Goal: Task Accomplishment & Management: Manage account settings

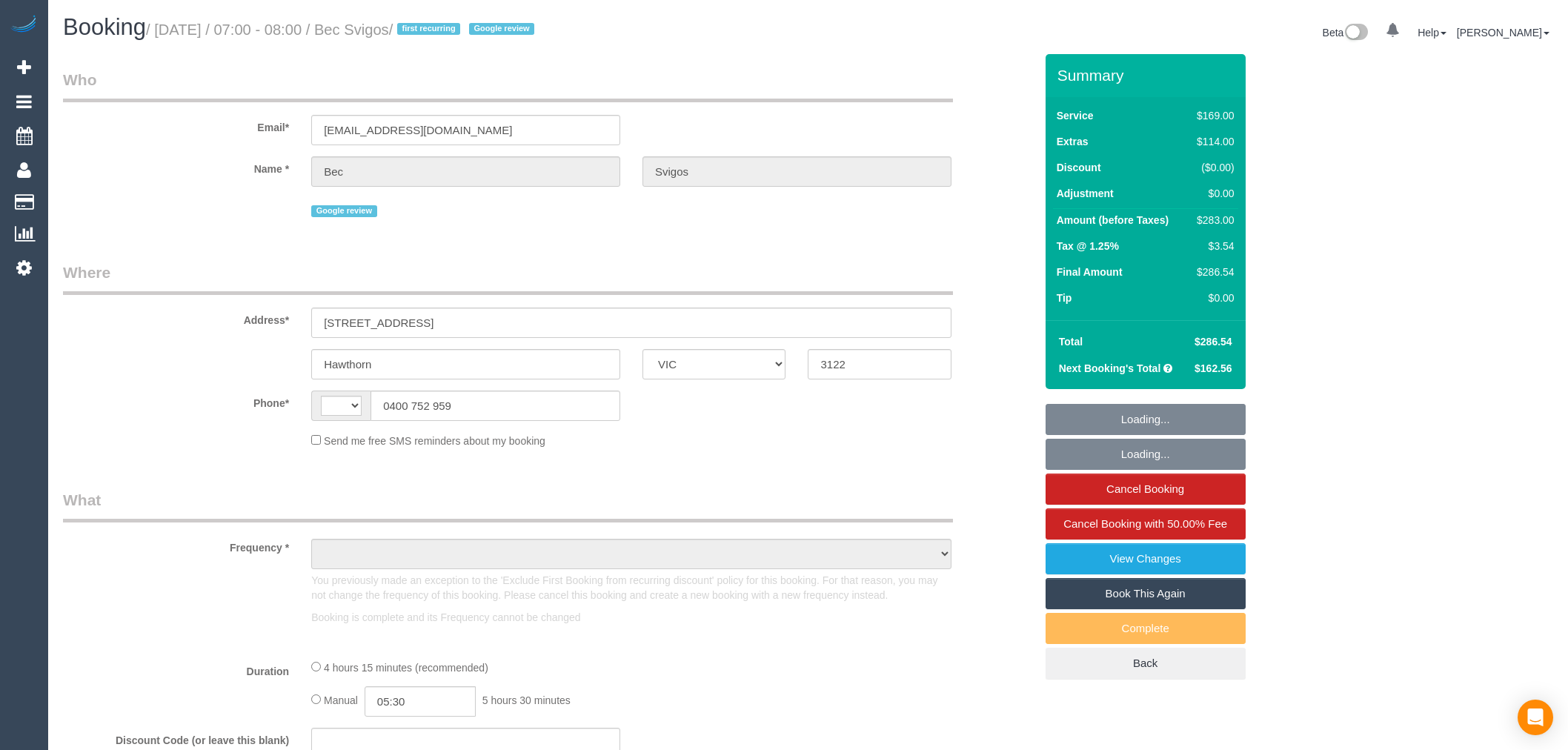
select select "VIC"
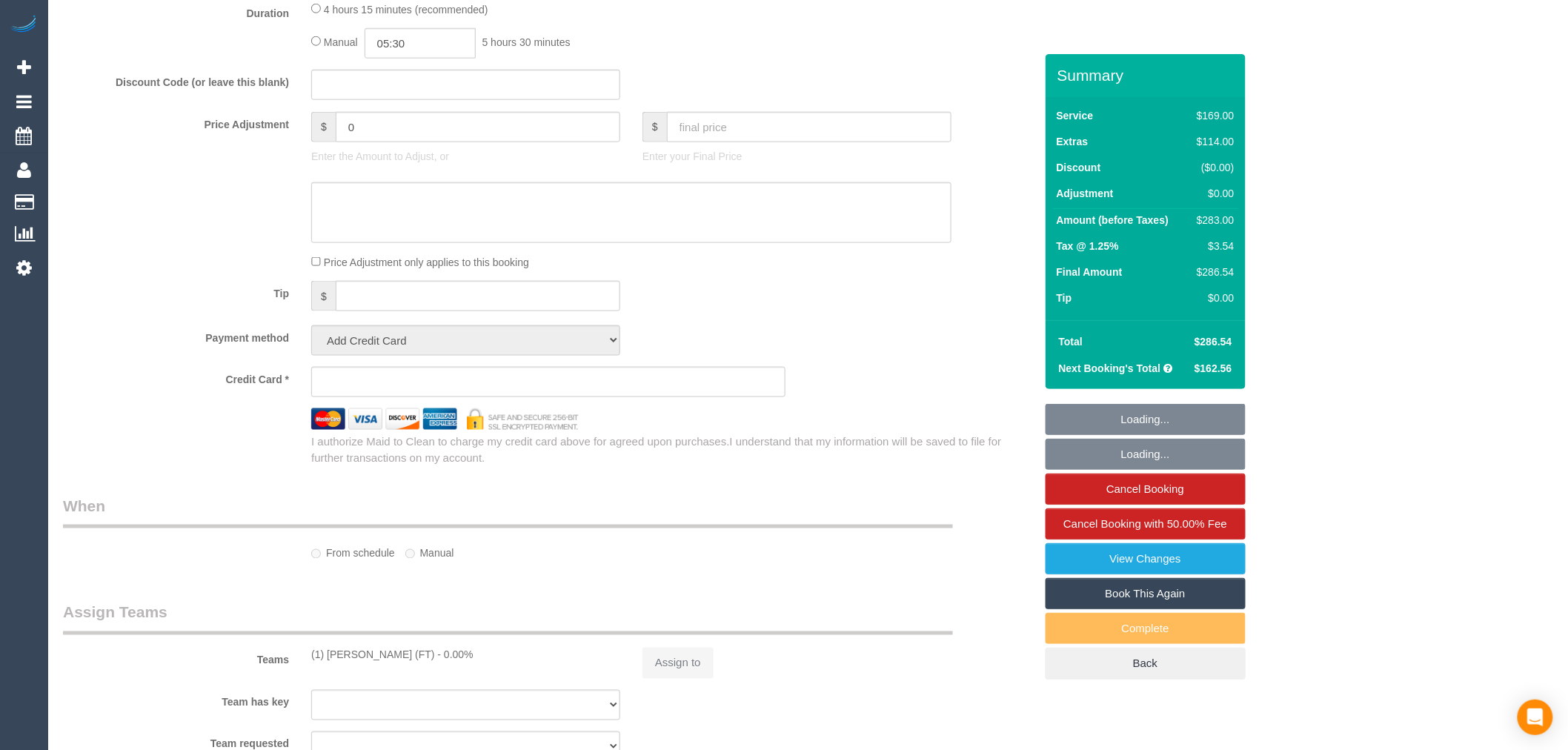
select select "string:AU"
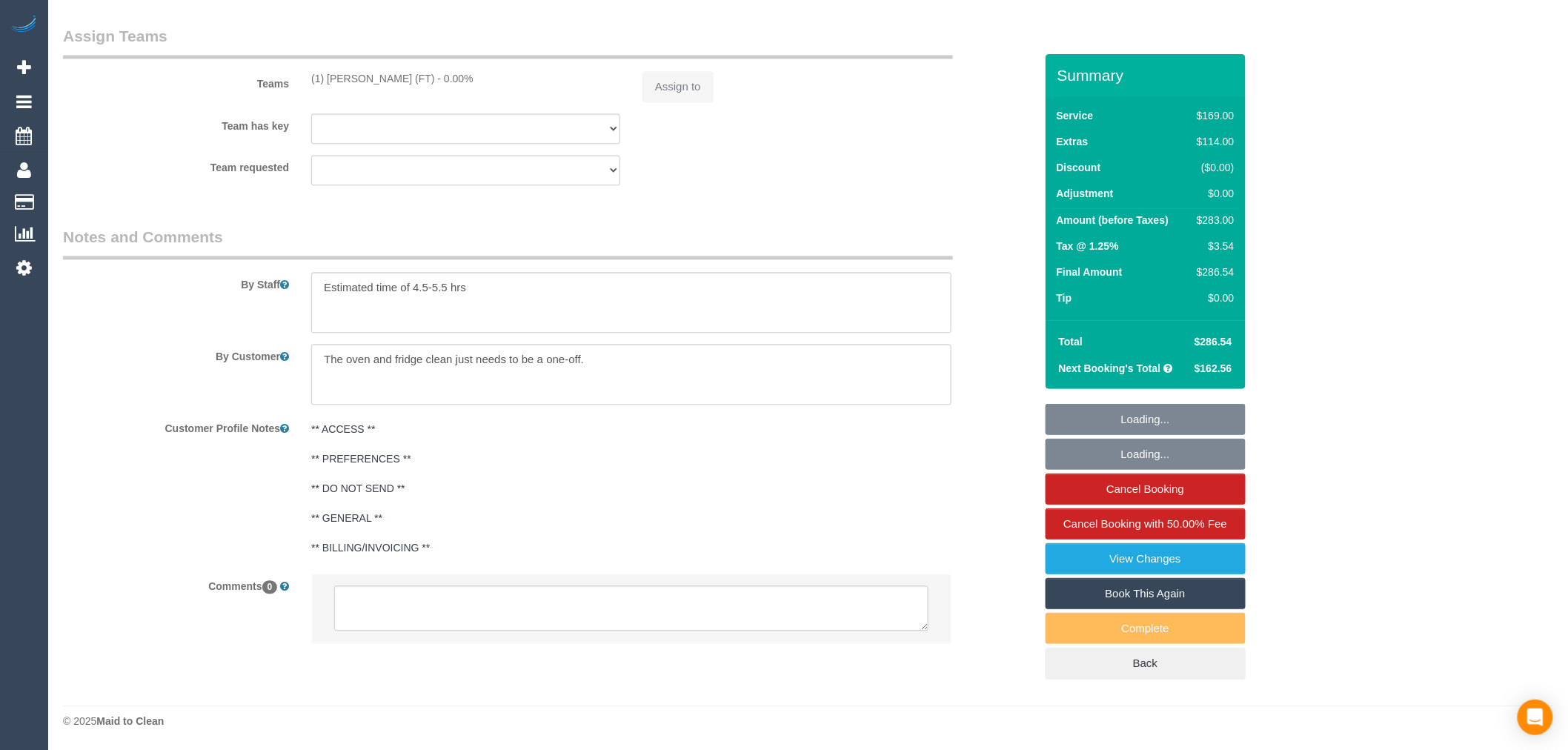
select select "string:stripe-pm_1Rs7f02GScqysDRVvmGQI0zr"
select select "number:28"
select select "number:14"
select select "number:19"
select select "number:23"
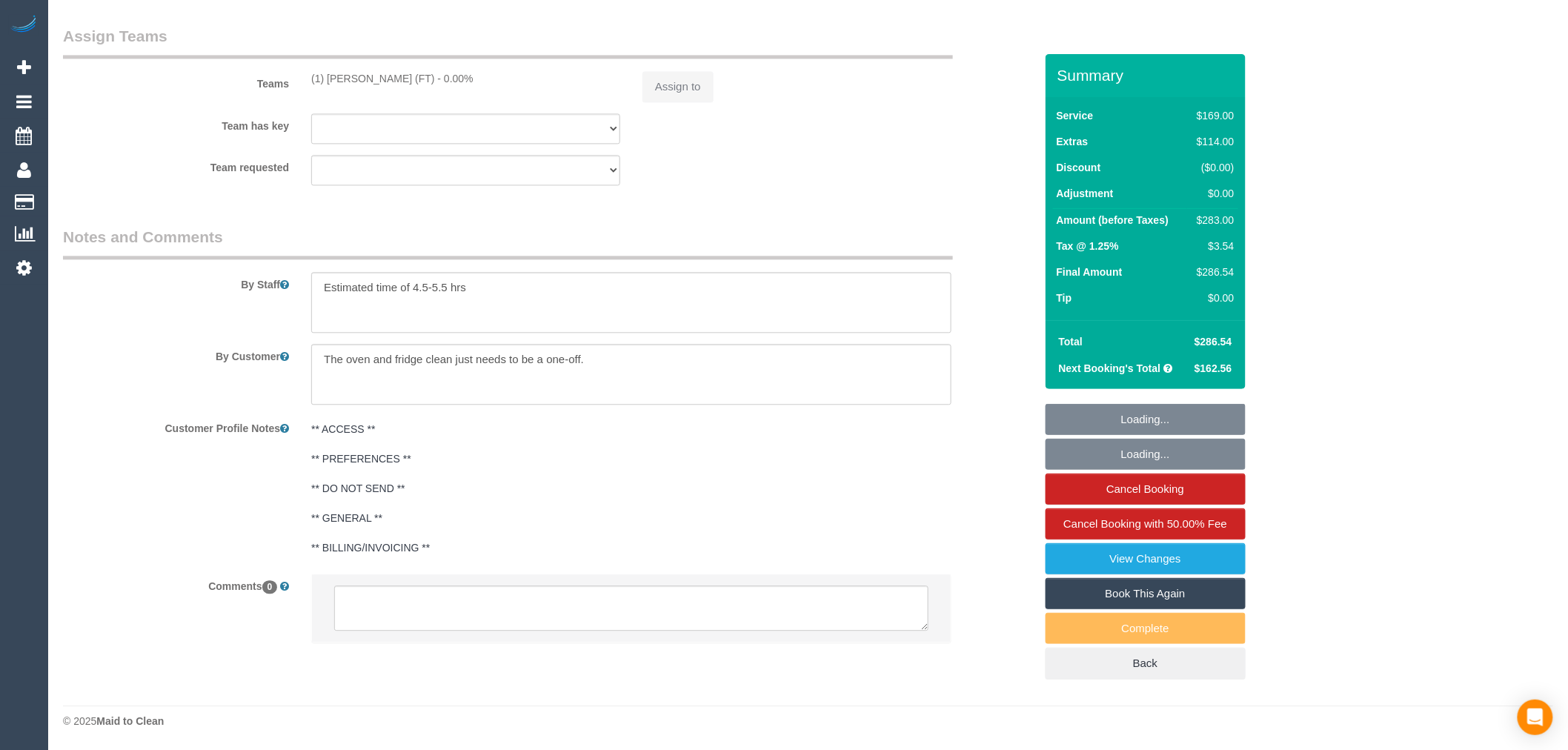
select select "number:35"
select select "number:13"
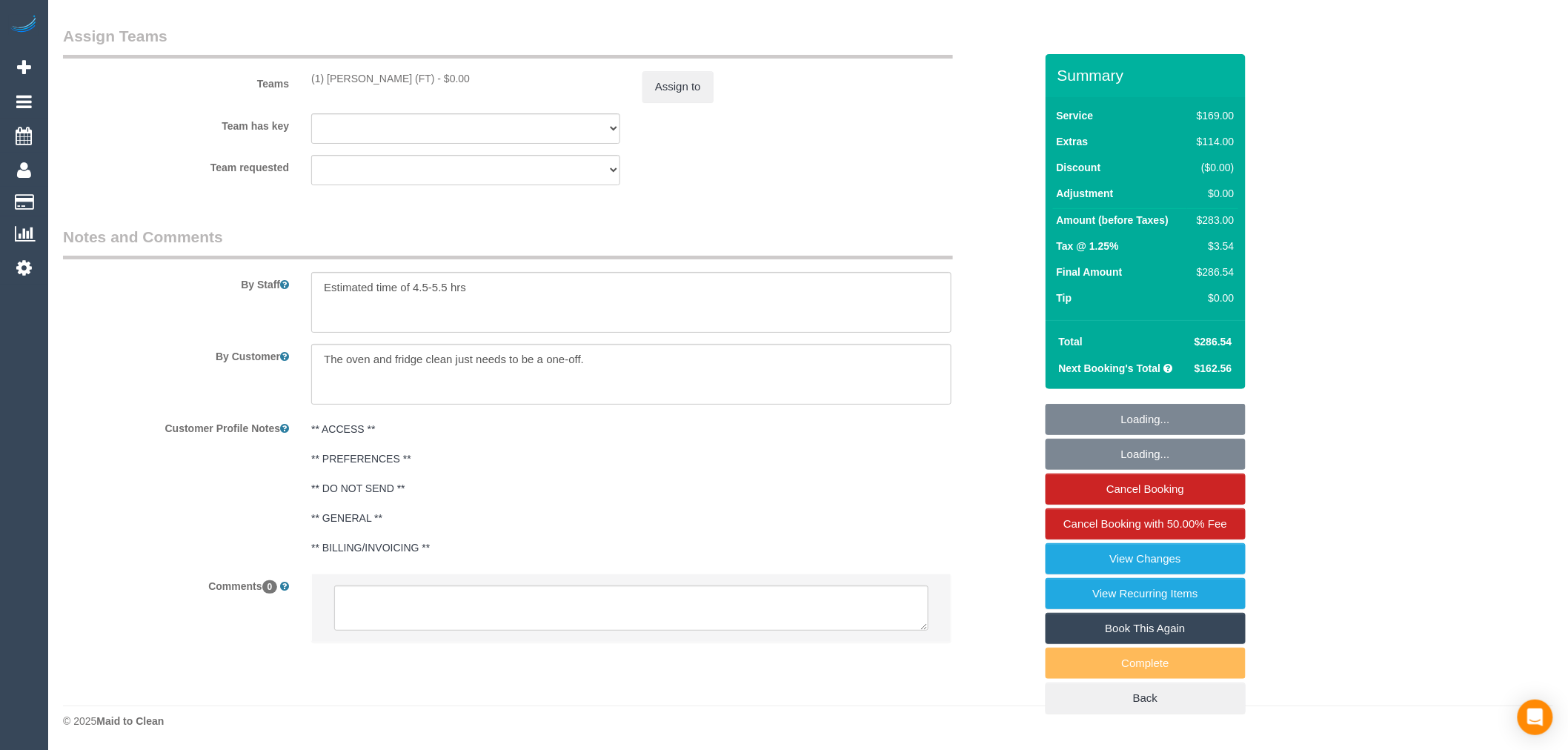
select select "object:1443"
select select "spot1"
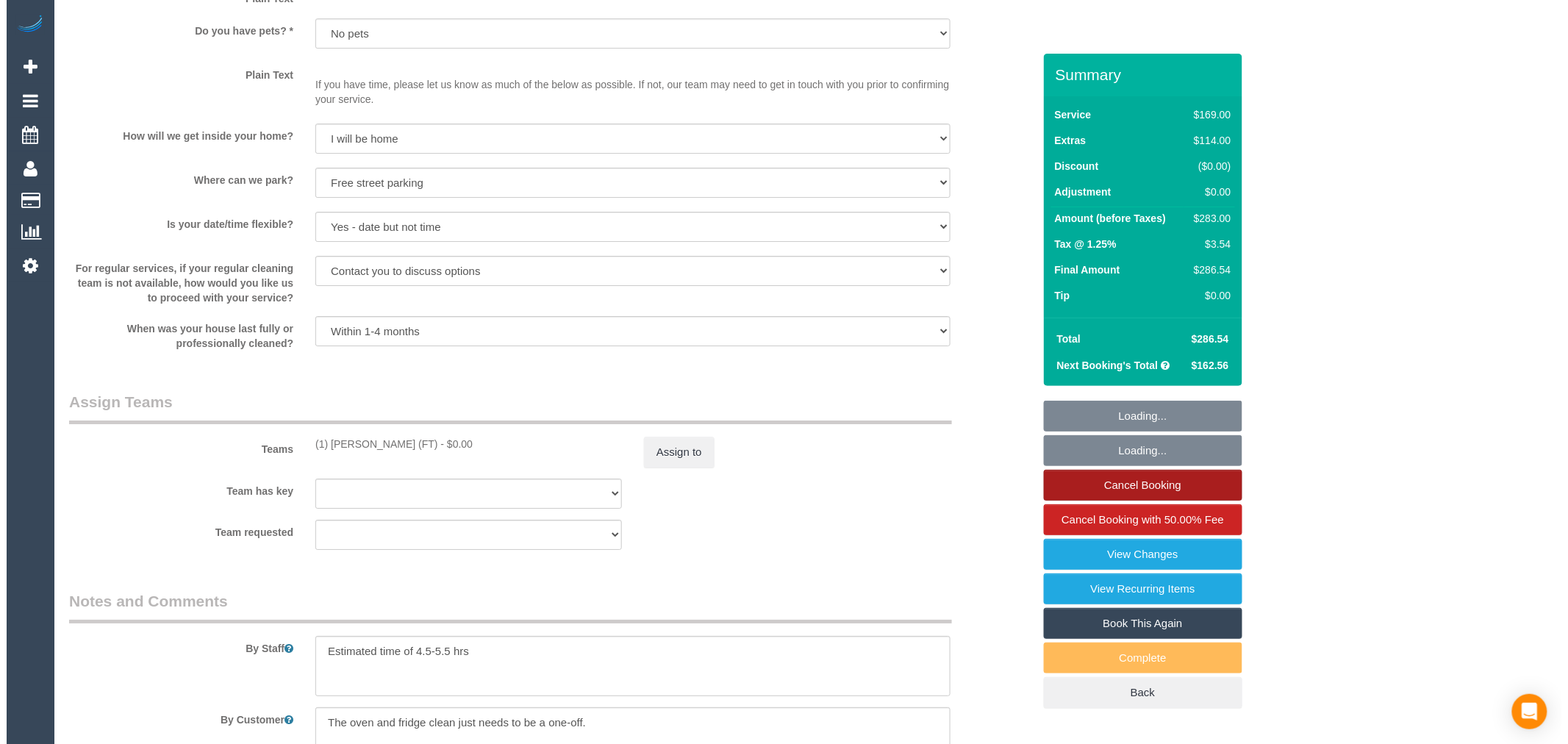
scroll to position [2367, 0]
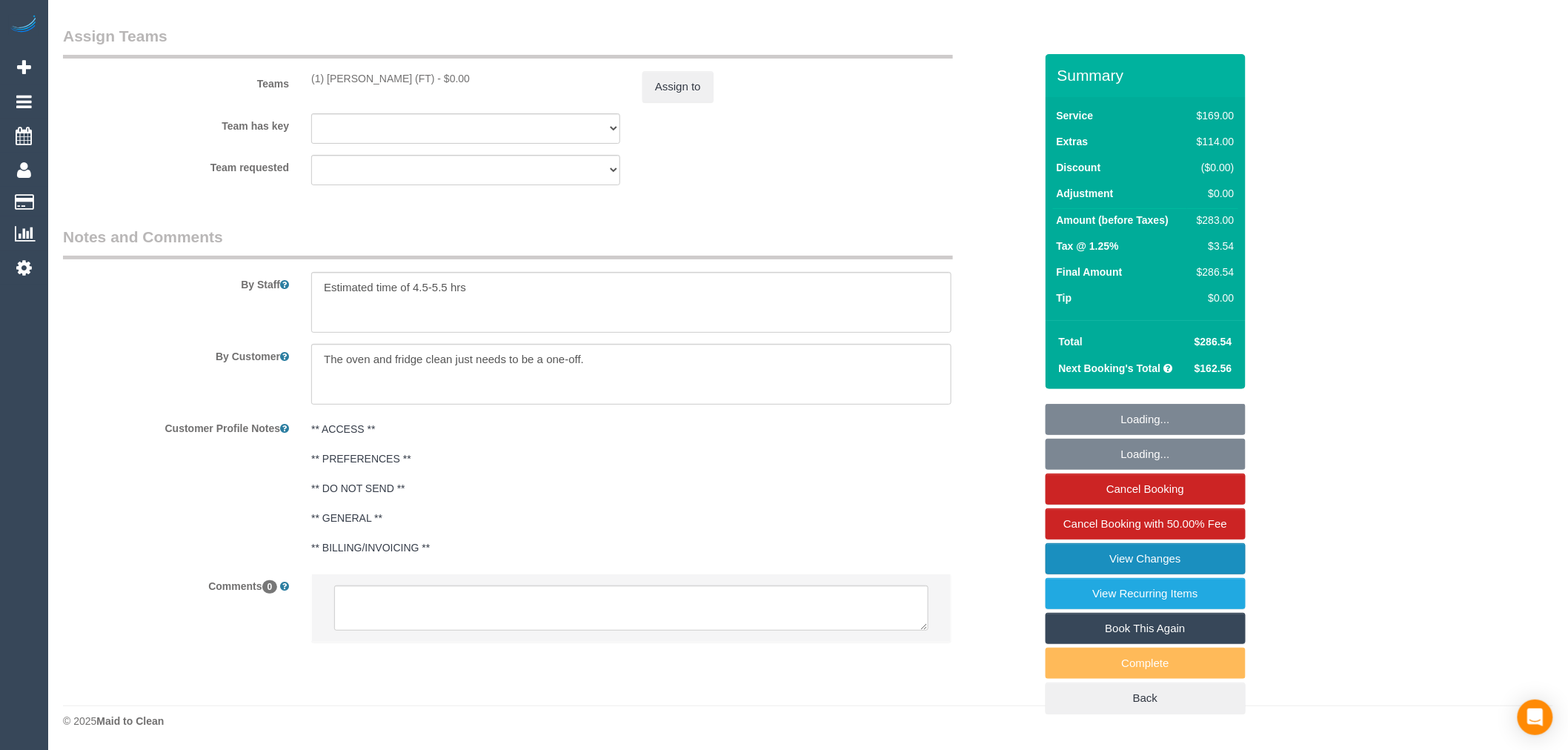
click at [1177, 559] on link "View Changes" at bounding box center [1146, 558] width 200 height 31
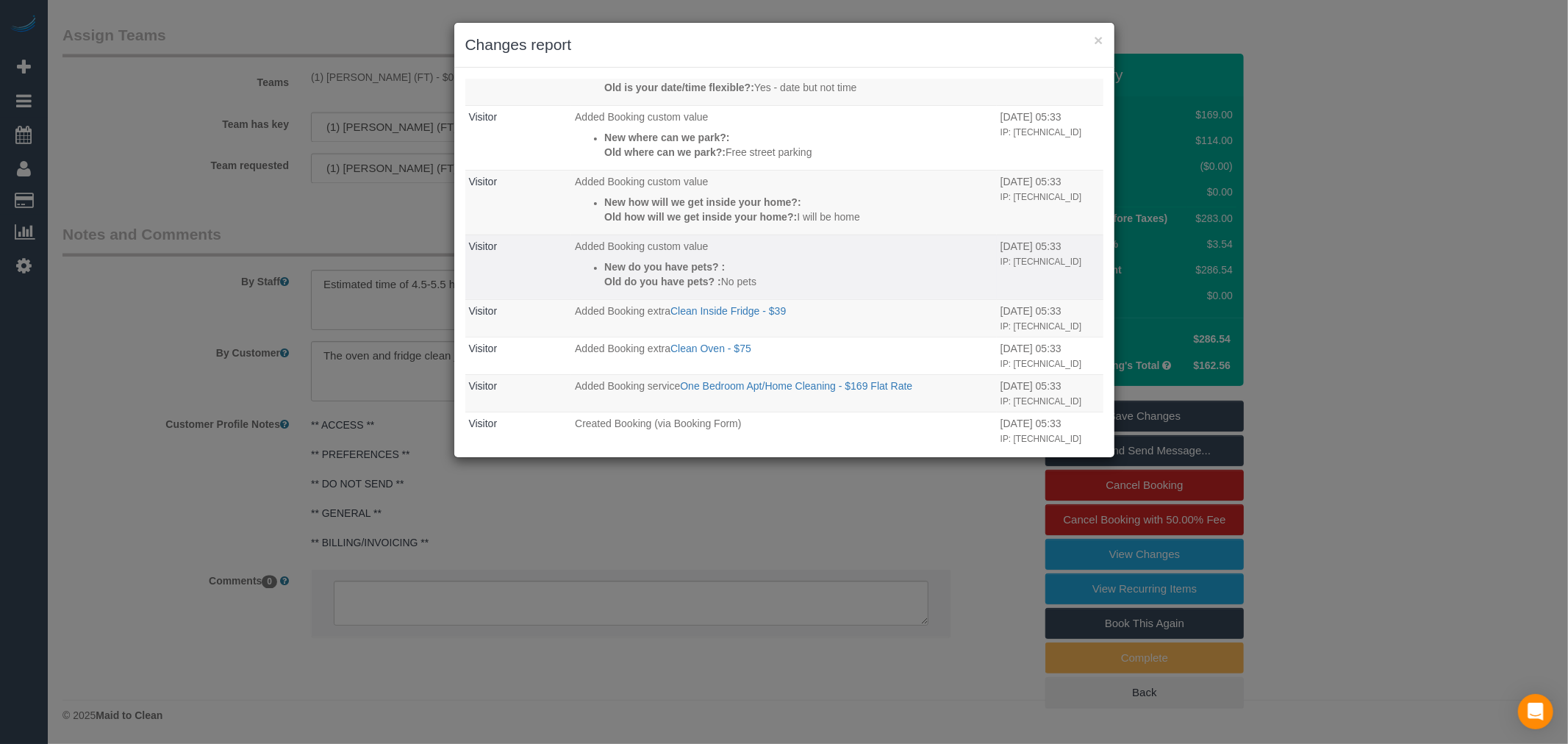
scroll to position [965, 0]
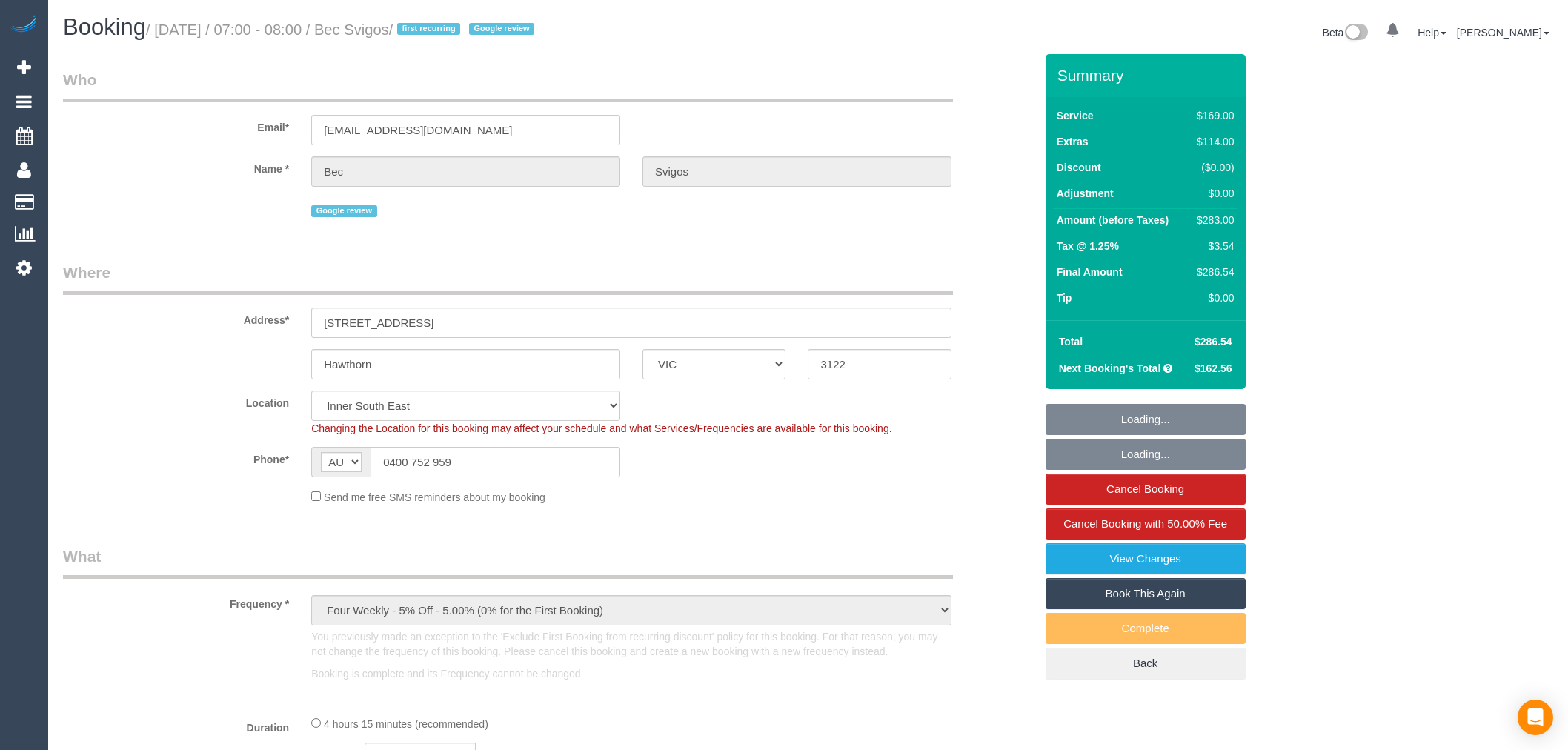
select select "VIC"
select select "string:stripe-pm_1Rs7f02GScqysDRVvmGQI0zr"
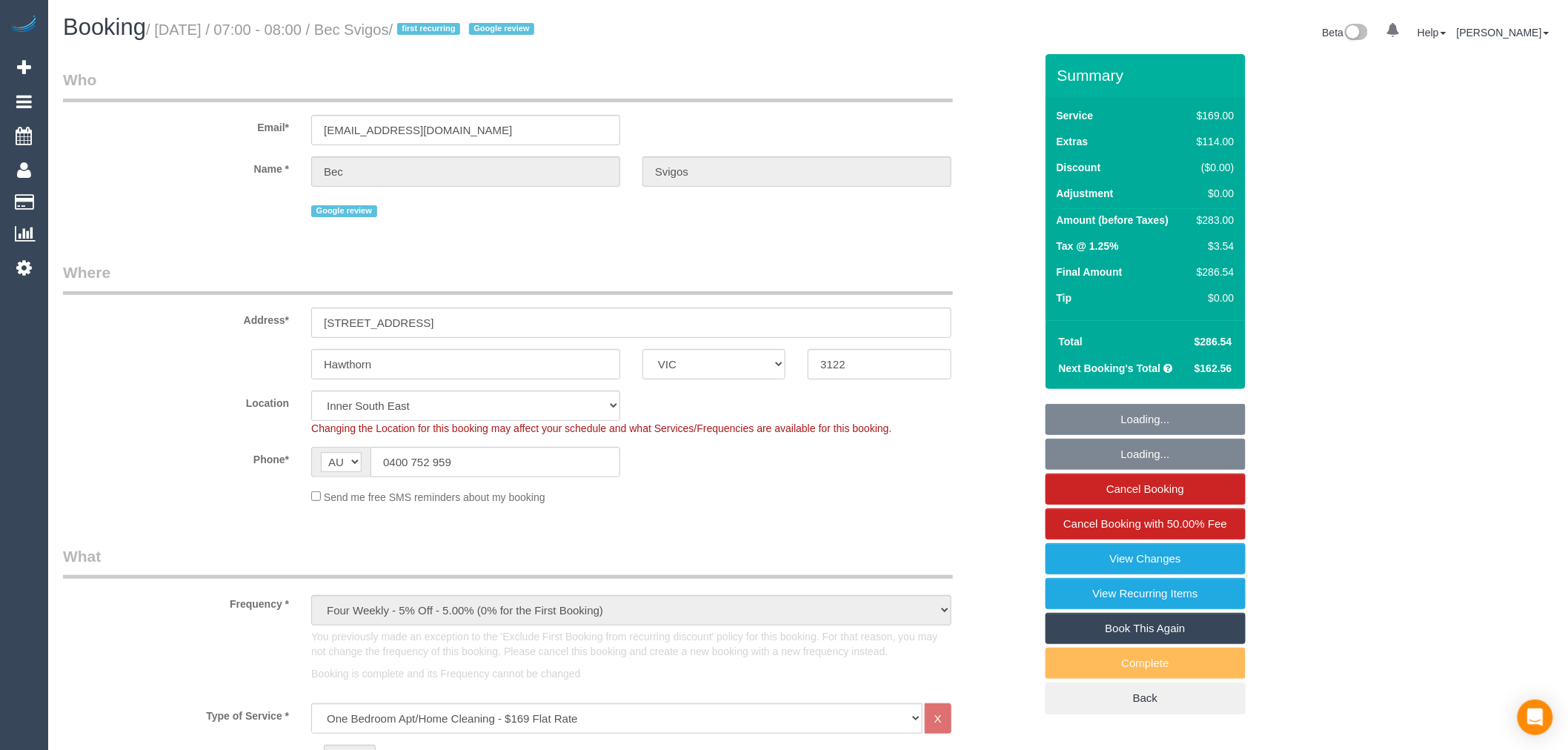
select select "number:28"
select select "number:14"
select select "number:19"
select select "number:23"
select select "number:35"
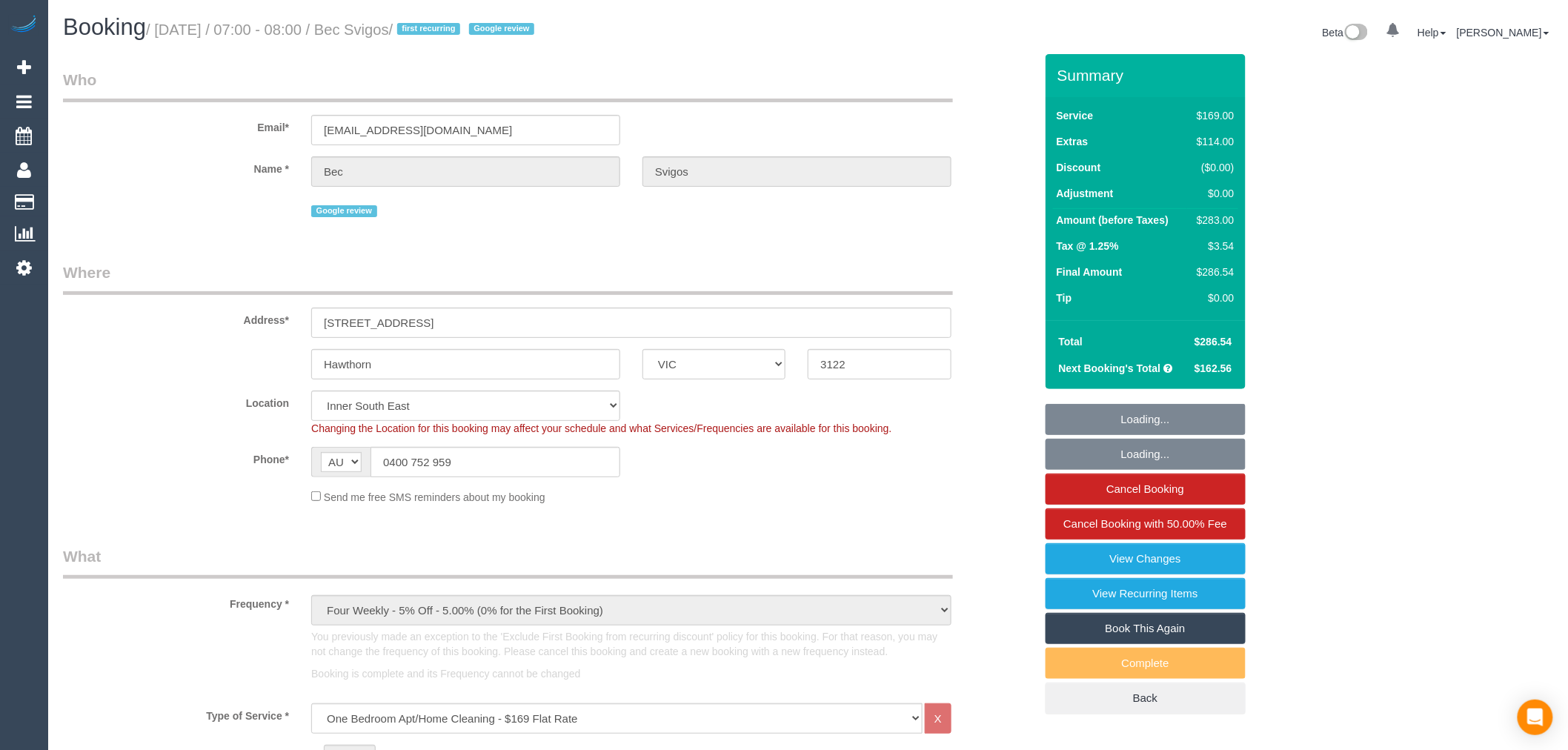
select select "number:13"
select select "spot1"
select select "object:820"
